Goal: Task Accomplishment & Management: Use online tool/utility

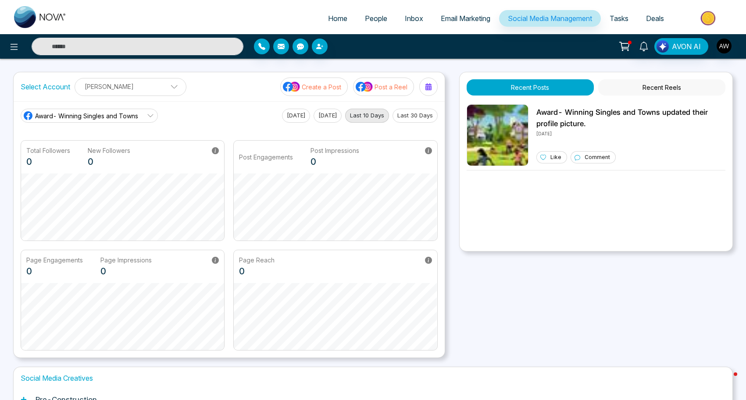
click at [320, 46] on icon "button" at bounding box center [319, 46] width 7 height 7
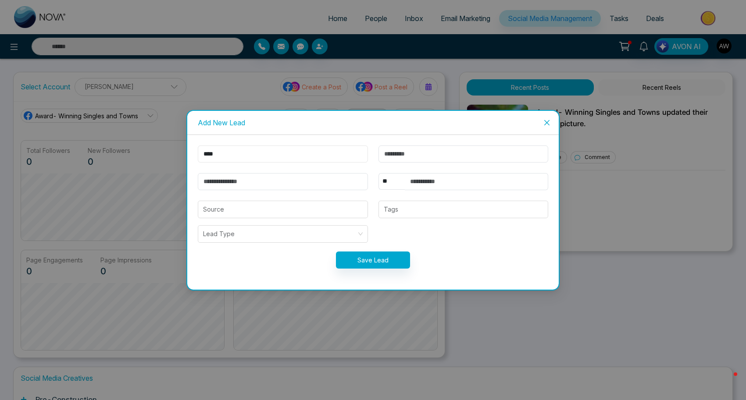
type input "****"
type input "**********"
click at [273, 204] on input "search" at bounding box center [282, 209] width 159 height 17
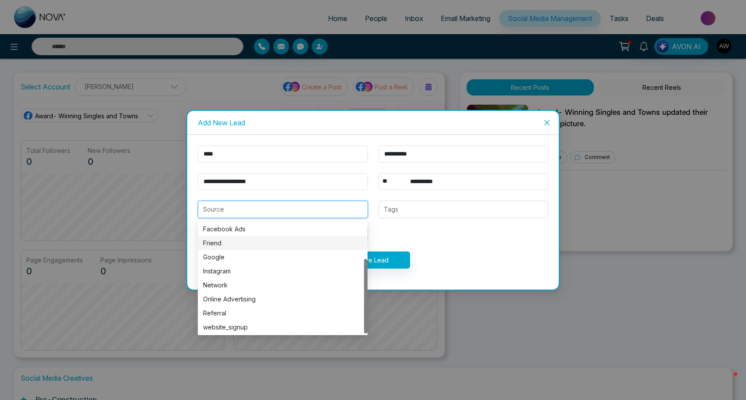
scroll to position [56, 0]
click at [235, 313] on div "Referral" at bounding box center [282, 313] width 159 height 10
type input "********"
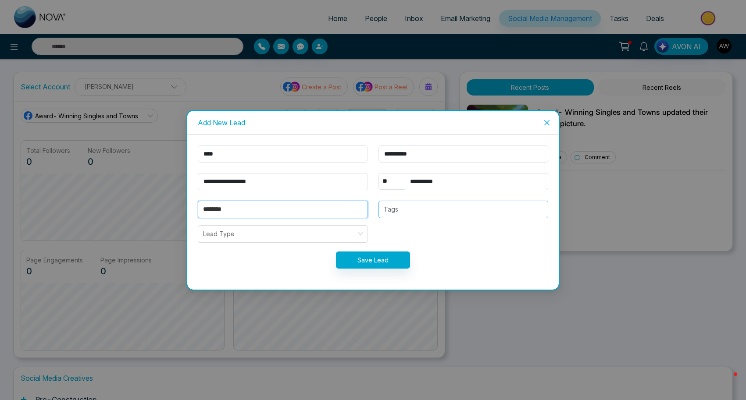
click at [436, 213] on div at bounding box center [463, 209] width 164 height 11
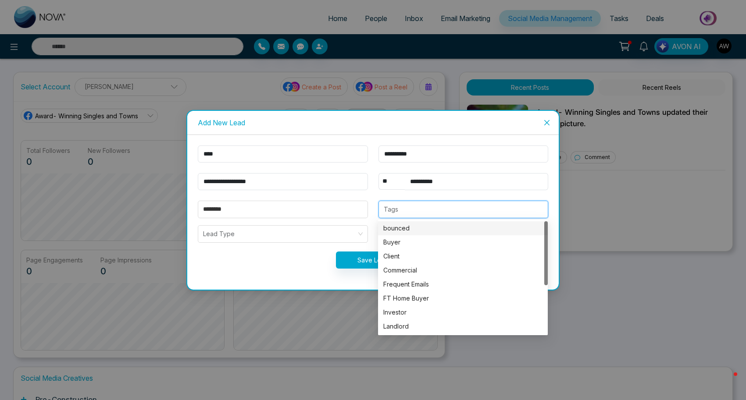
type input "*"
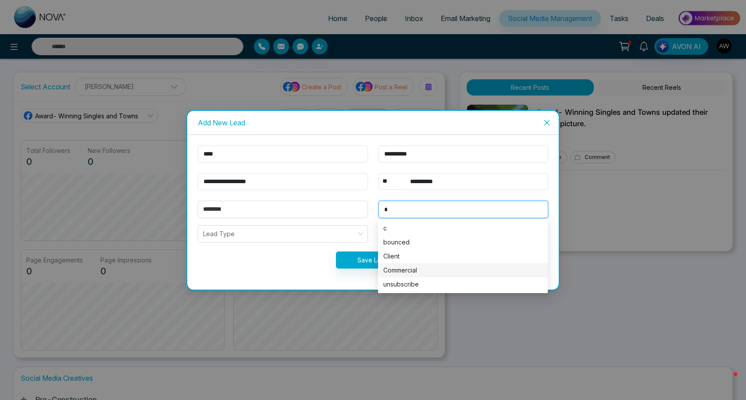
click at [425, 269] on div "Commercial" at bounding box center [462, 271] width 159 height 10
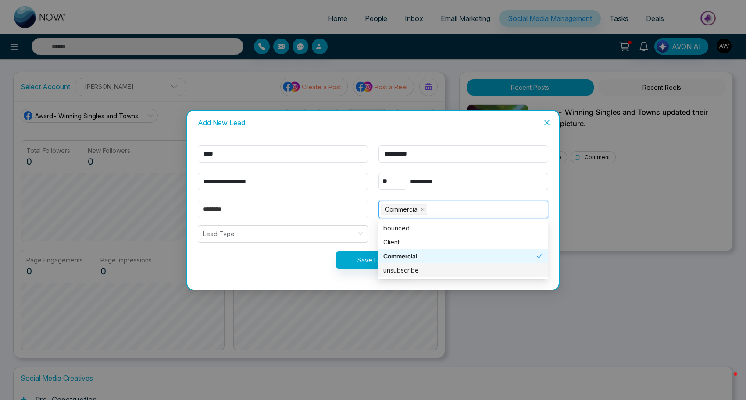
click at [317, 271] on form "**********" at bounding box center [372, 213] width 361 height 134
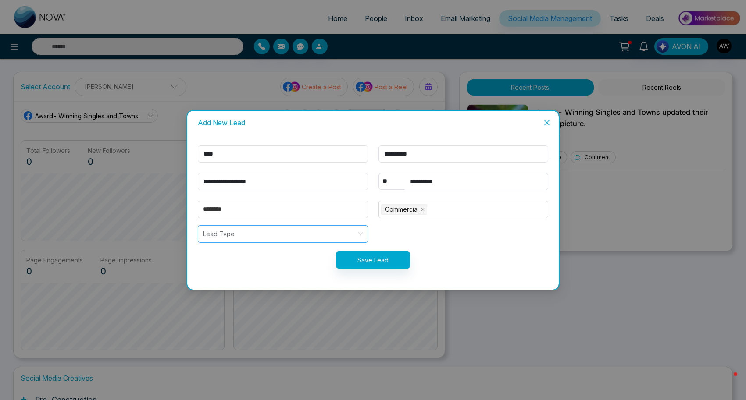
click at [359, 232] on div "Lead Type" at bounding box center [283, 234] width 170 height 18
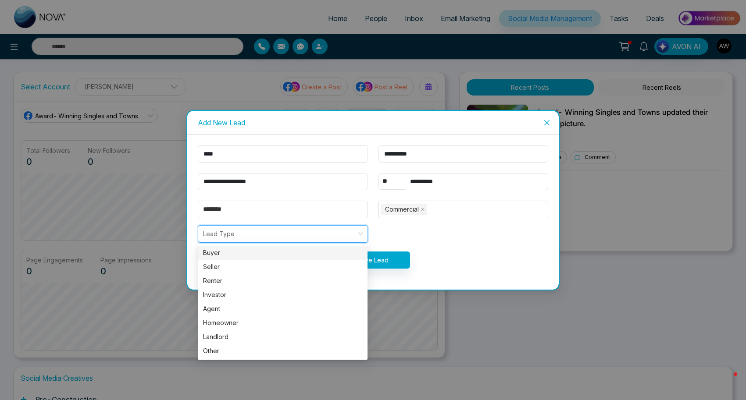
click at [307, 249] on div "Buyer" at bounding box center [282, 253] width 159 height 10
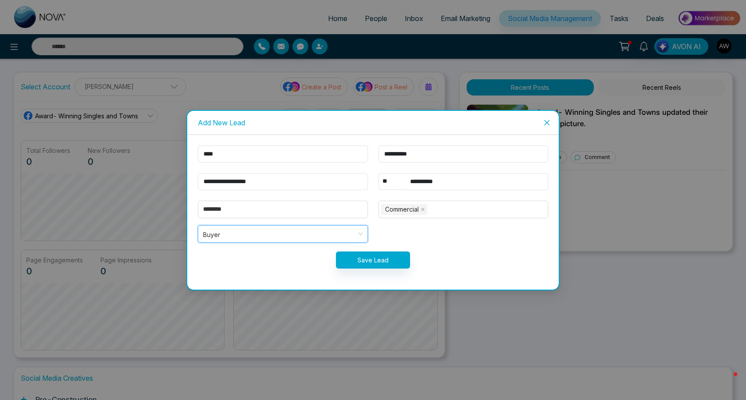
click at [343, 238] on span "Buyer" at bounding box center [282, 233] width 159 height 11
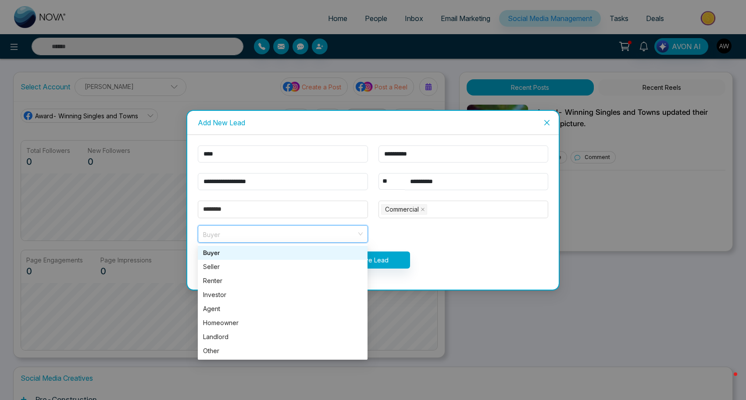
click at [457, 243] on form "**********" at bounding box center [372, 213] width 361 height 134
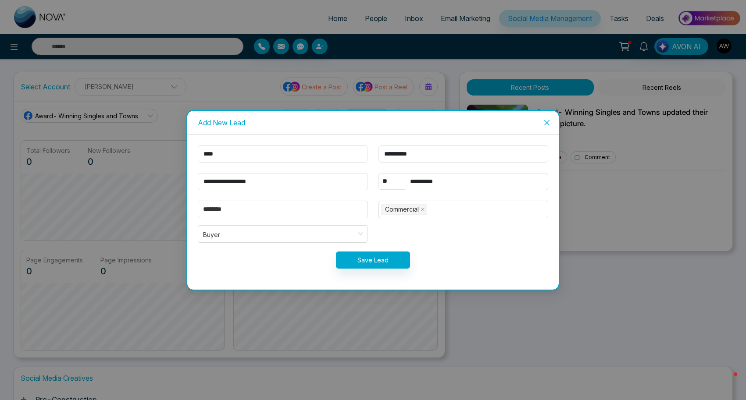
click at [374, 263] on button "Save Lead" at bounding box center [373, 260] width 74 height 17
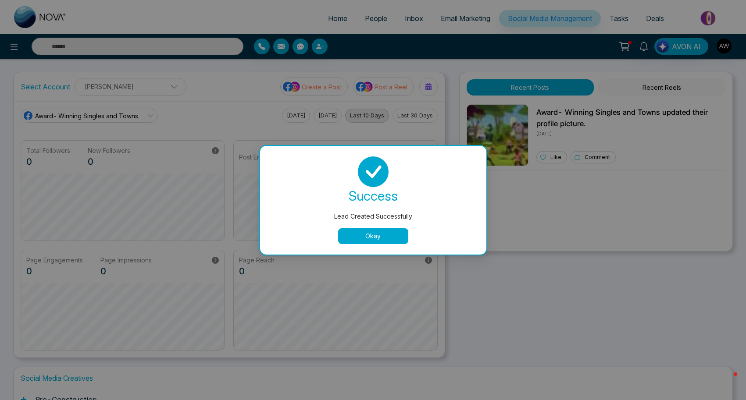
click at [370, 235] on button "Okay" at bounding box center [373, 236] width 70 height 16
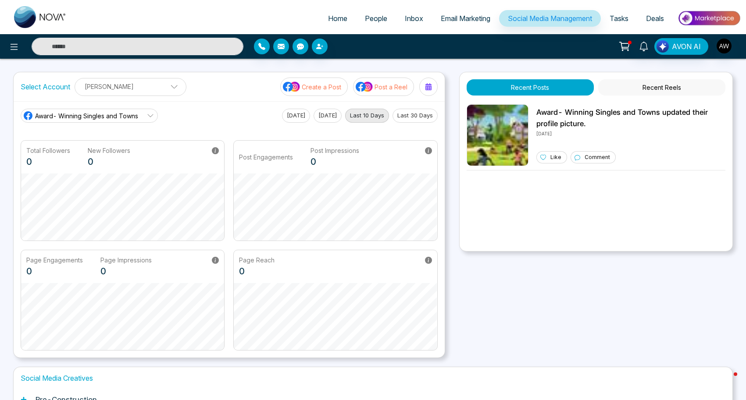
click at [519, 17] on span "Social Media Management" at bounding box center [550, 18] width 84 height 9
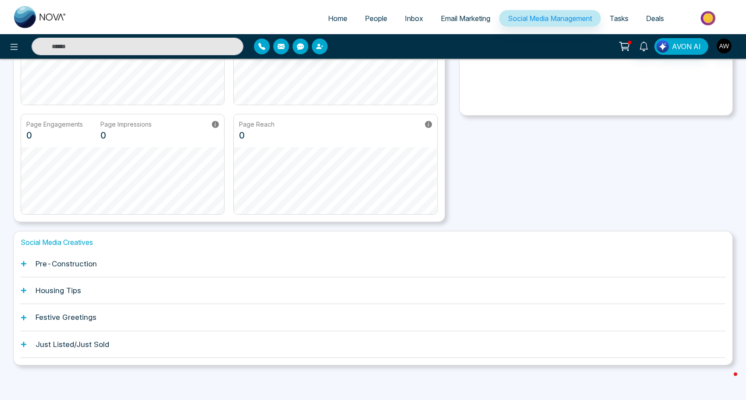
scroll to position [135, 0]
click at [61, 257] on div "Pre-Construction" at bounding box center [373, 264] width 704 height 27
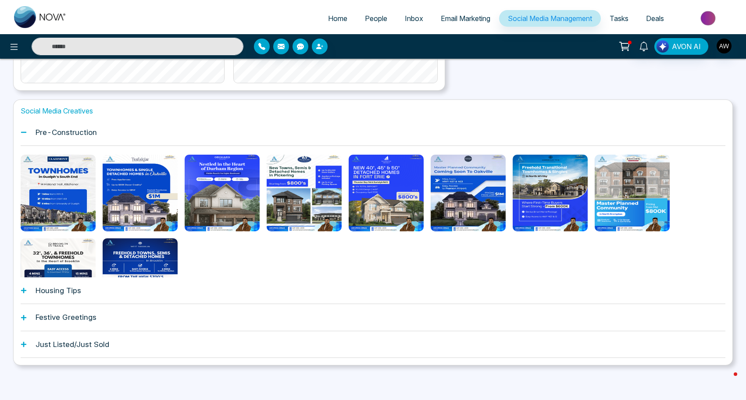
scroll to position [267, 0]
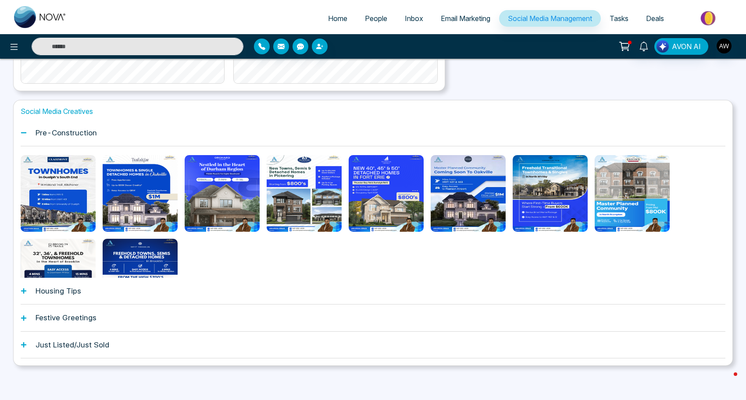
click at [57, 288] on h1 "Housing Tips" at bounding box center [59, 291] width 46 height 9
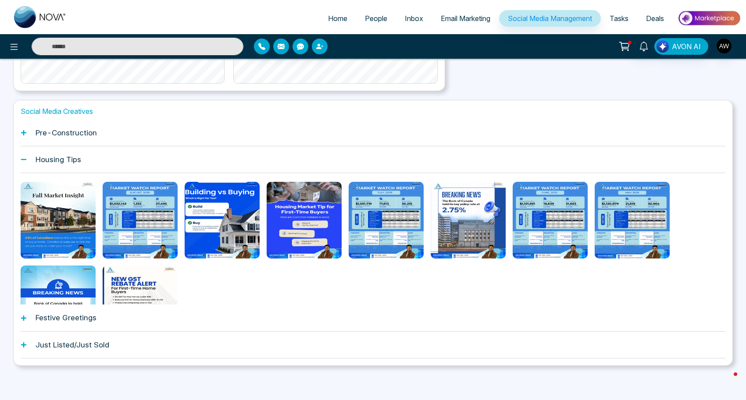
click at [58, 318] on h1 "Festive Greetings" at bounding box center [66, 317] width 61 height 9
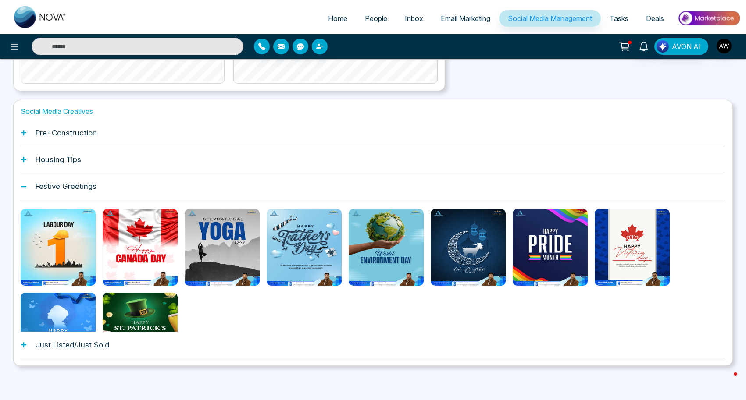
click at [54, 343] on h1 "Just Listed/Just Sold" at bounding box center [73, 345] width 74 height 9
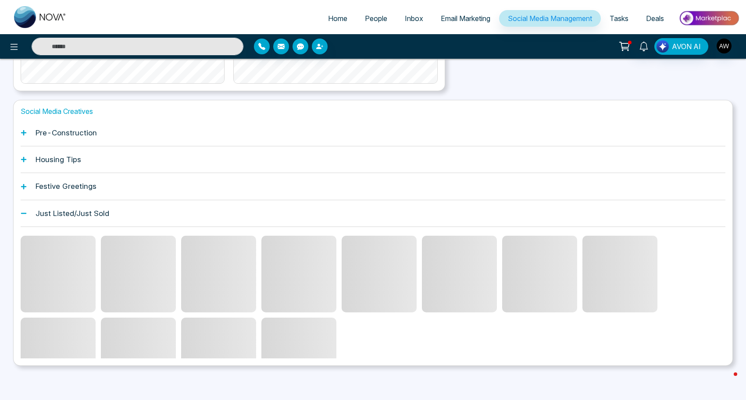
scroll to position [230, 0]
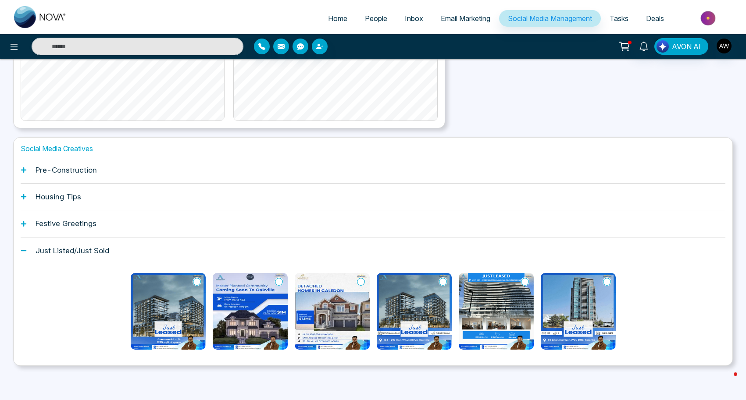
click at [58, 179] on div "Pre-Construction" at bounding box center [373, 170] width 704 height 27
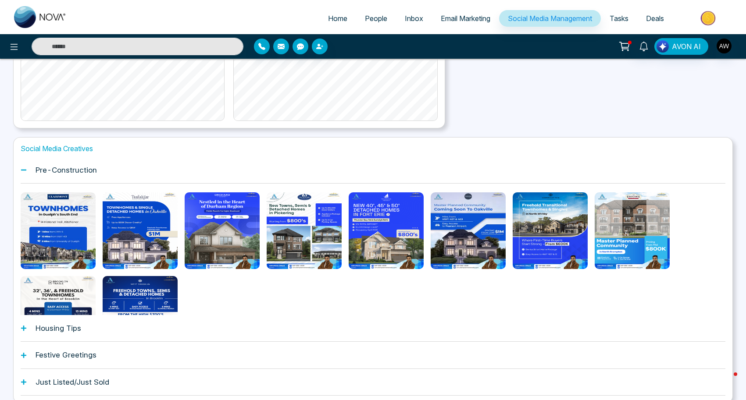
click at [67, 333] on div "Housing Tips" at bounding box center [373, 328] width 704 height 27
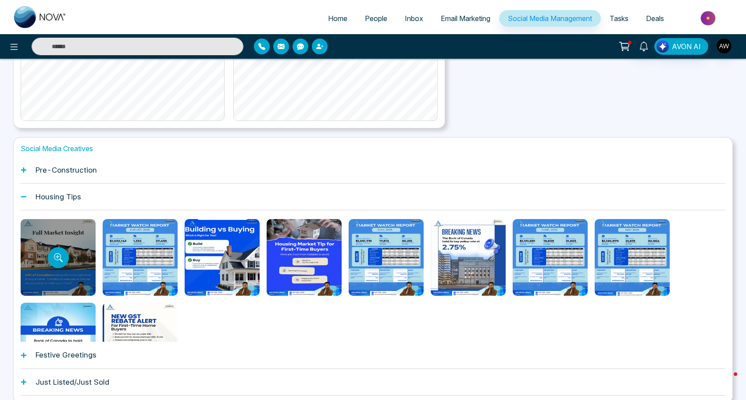
click at [53, 276] on div at bounding box center [58, 257] width 75 height 77
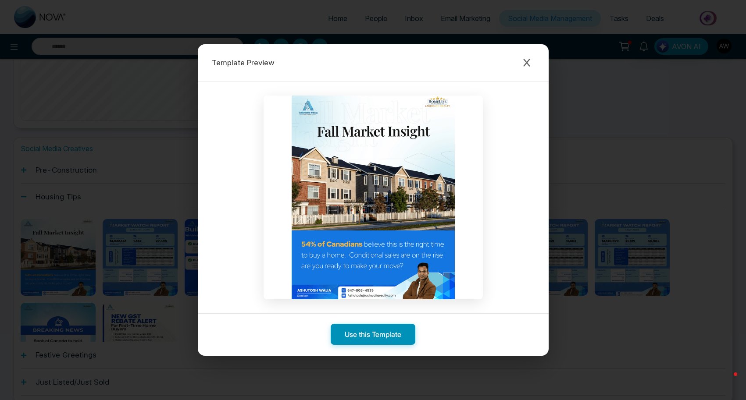
click at [370, 338] on button "Use this Template" at bounding box center [373, 334] width 85 height 21
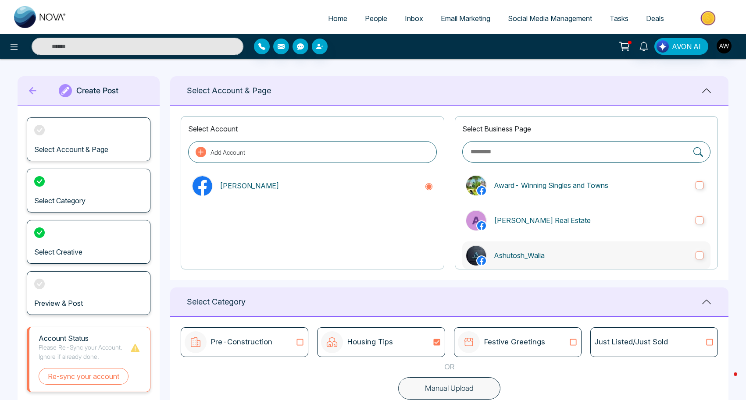
click at [523, 250] on p "Ashutosh_Walia" at bounding box center [591, 255] width 195 height 11
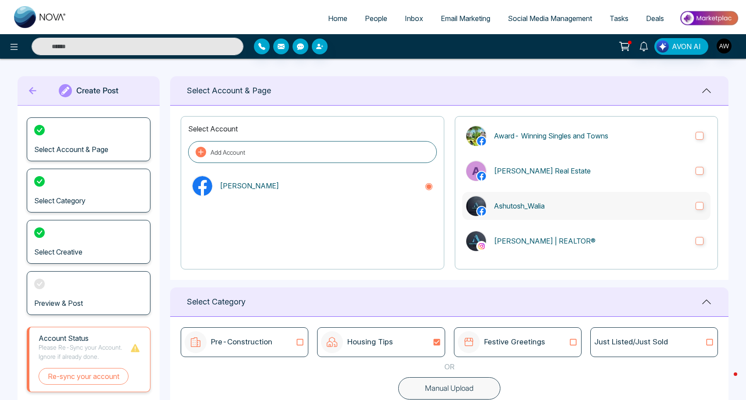
click at [523, 250] on label "[PERSON_NAME] | REALTOR®" at bounding box center [586, 241] width 248 height 28
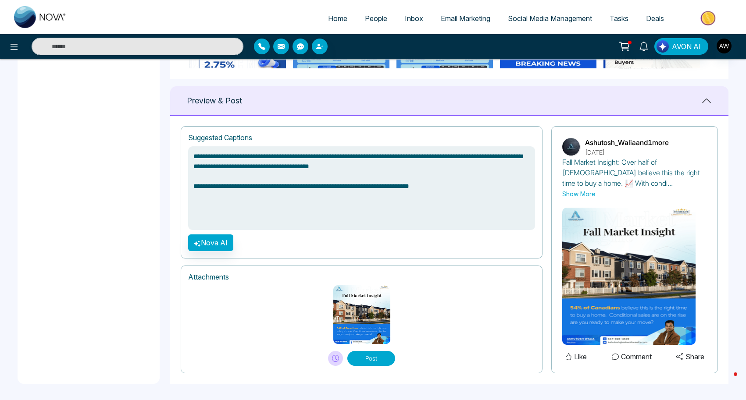
scroll to position [543, 0]
click at [370, 359] on button "Post" at bounding box center [371, 359] width 48 height 15
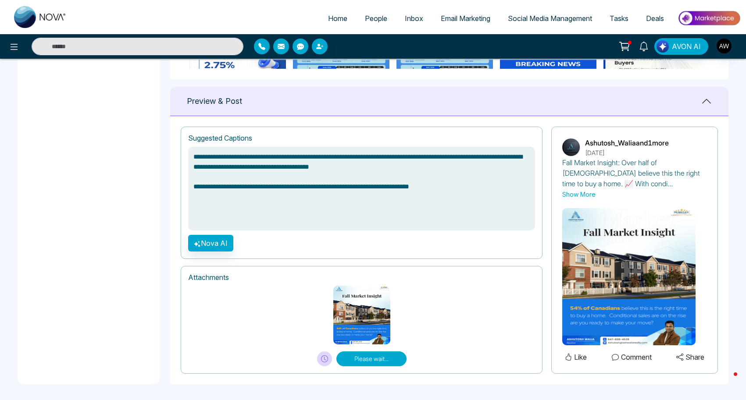
type textarea "**********"
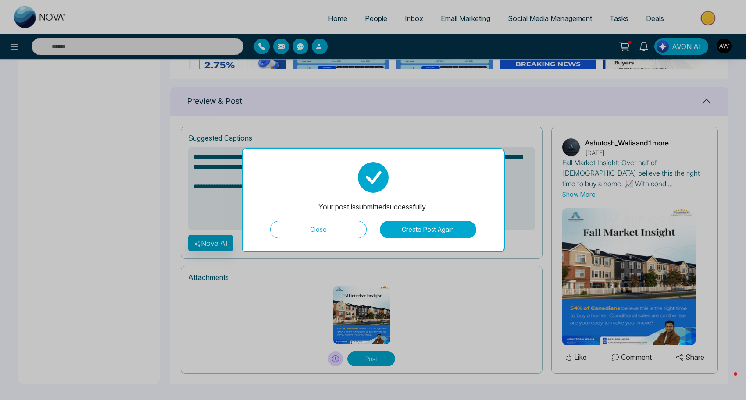
click at [320, 226] on button "Close" at bounding box center [318, 230] width 96 height 18
